Goal: Navigation & Orientation: Find specific page/section

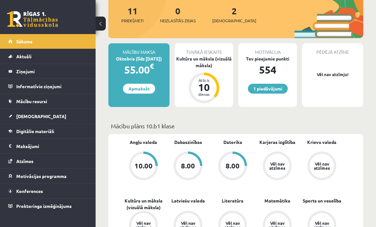
scroll to position [76, 0]
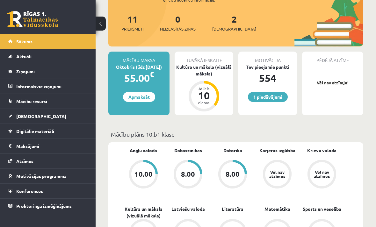
click at [277, 101] on link "1 piedāvājumi" at bounding box center [268, 97] width 40 height 10
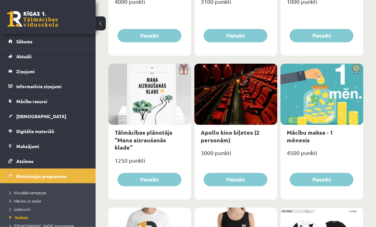
scroll to position [186, 0]
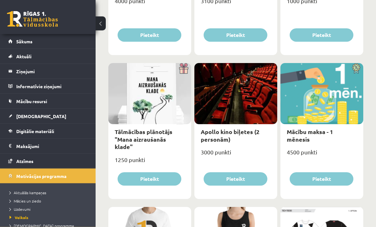
click at [341, 84] on div at bounding box center [322, 93] width 83 height 61
click at [337, 110] on div at bounding box center [322, 93] width 83 height 61
click at [347, 84] on div at bounding box center [322, 93] width 83 height 61
click at [361, 73] on img at bounding box center [356, 68] width 14 height 11
click at [333, 79] on div at bounding box center [322, 93] width 83 height 61
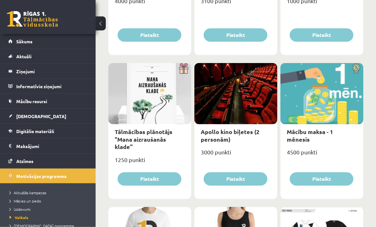
click at [304, 88] on div at bounding box center [322, 93] width 83 height 61
click at [345, 100] on div at bounding box center [322, 93] width 83 height 61
click at [35, 40] on link "Sākums" at bounding box center [47, 41] width 79 height 15
